Goal: Find contact information: Find contact information

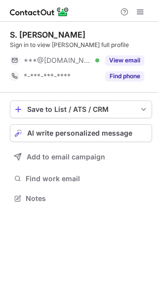
scroll to position [192, 158]
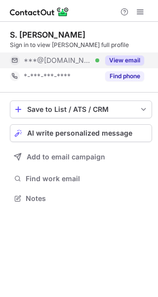
click at [136, 55] on div "View email" at bounding box center [121, 60] width 45 height 16
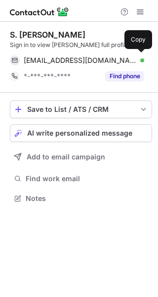
click at [136, 55] on div "[EMAIL_ADDRESS][DOMAIN_NAME] Verified Copy" at bounding box center [77, 60] width 135 height 16
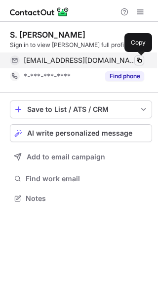
click at [140, 62] on span at bounding box center [140, 60] width 8 height 8
